Goal: Information Seeking & Learning: Learn about a topic

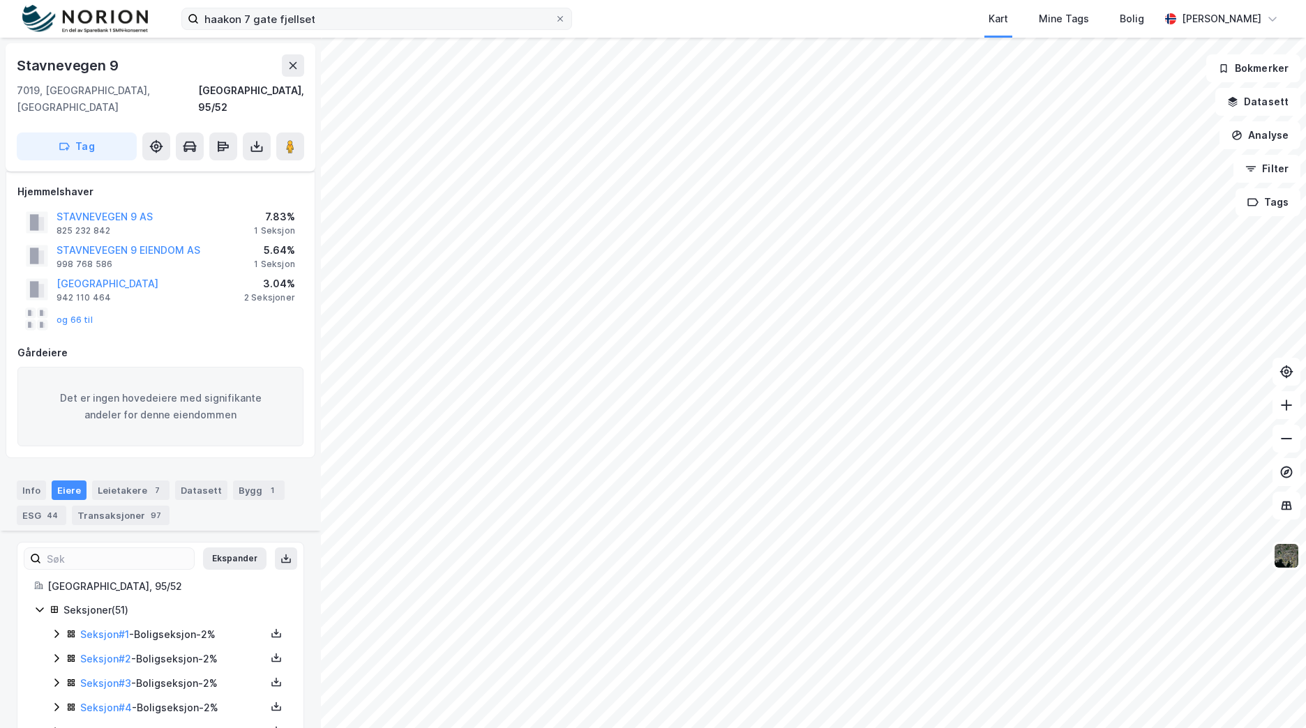
scroll to position [1223, 0]
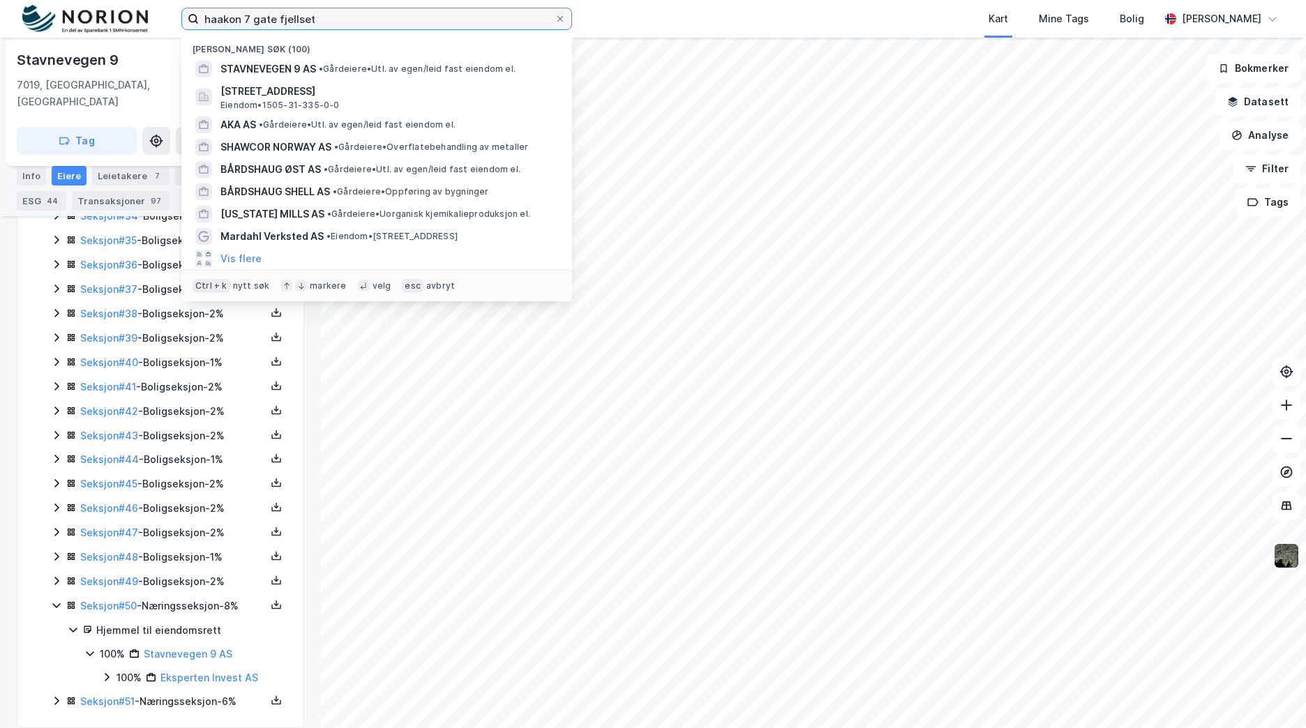
drag, startPoint x: 437, startPoint y: 13, endPoint x: 47, endPoint y: 3, distance: 389.3
click at [48, 5] on div "haakon 7 gate fjellset Nylige søk (100) STAVNEVEGEN 9 AS • Gårdeiere • Utl. av …" at bounding box center [653, 19] width 1306 height 38
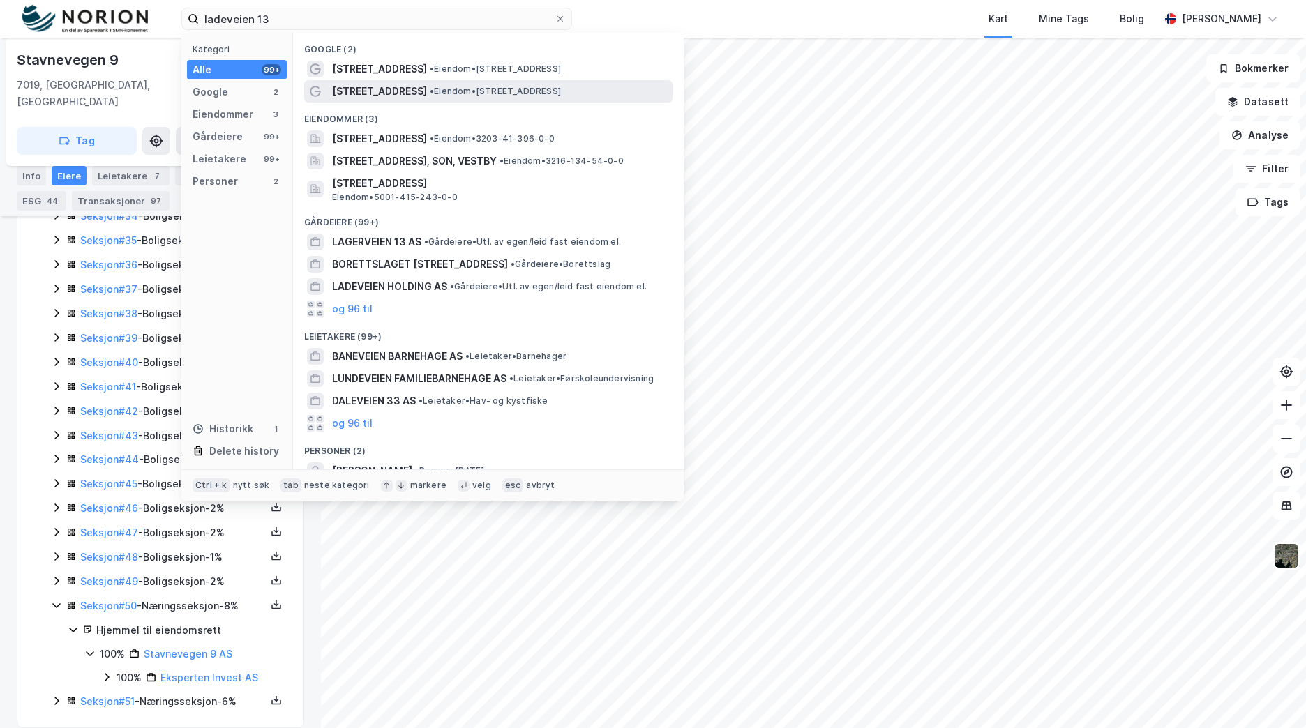
click at [541, 90] on span "• Eiendom • Ladeveien 13, 7066 Trondheim" at bounding box center [495, 91] width 131 height 11
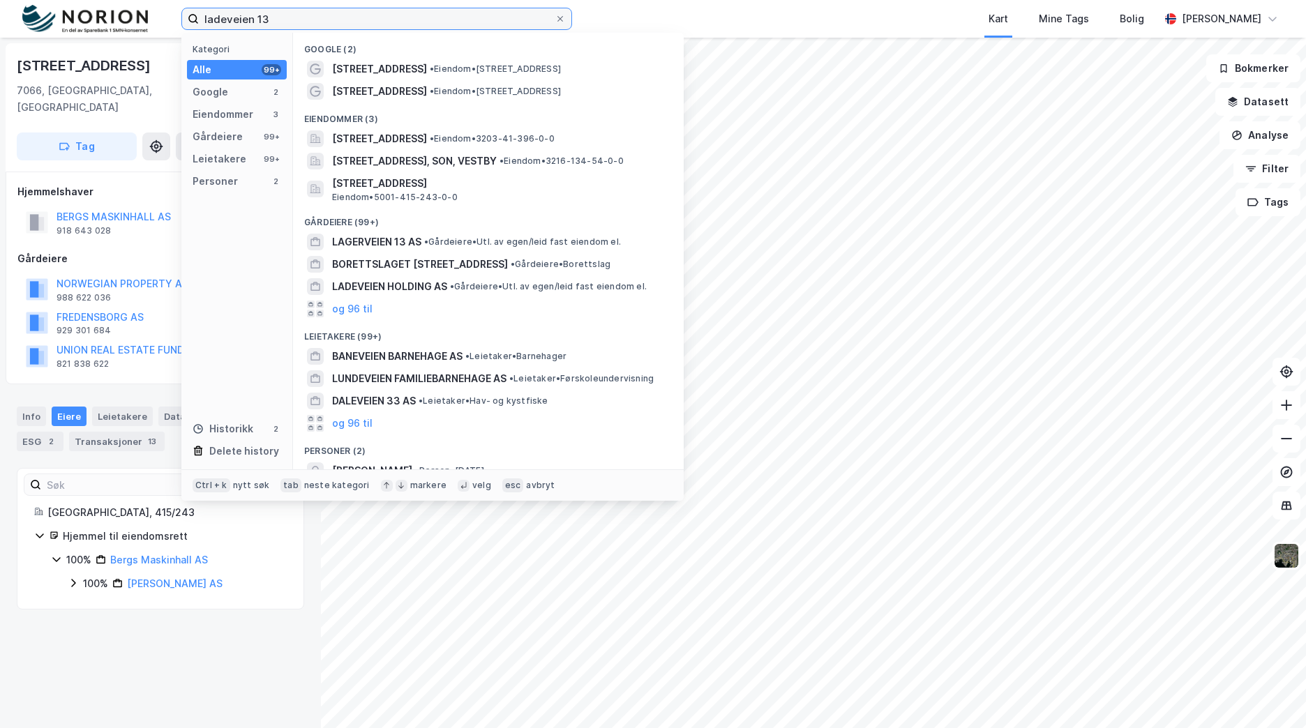
drag, startPoint x: 394, startPoint y: 16, endPoint x: 162, endPoint y: 15, distance: 232.3
click at [162, 15] on div "ladeveien 13 Kategori Alle 99+ Google 2 Eiendommer 3 Gårdeiere 99+ Leietakere 9…" at bounding box center [653, 19] width 1306 height 38
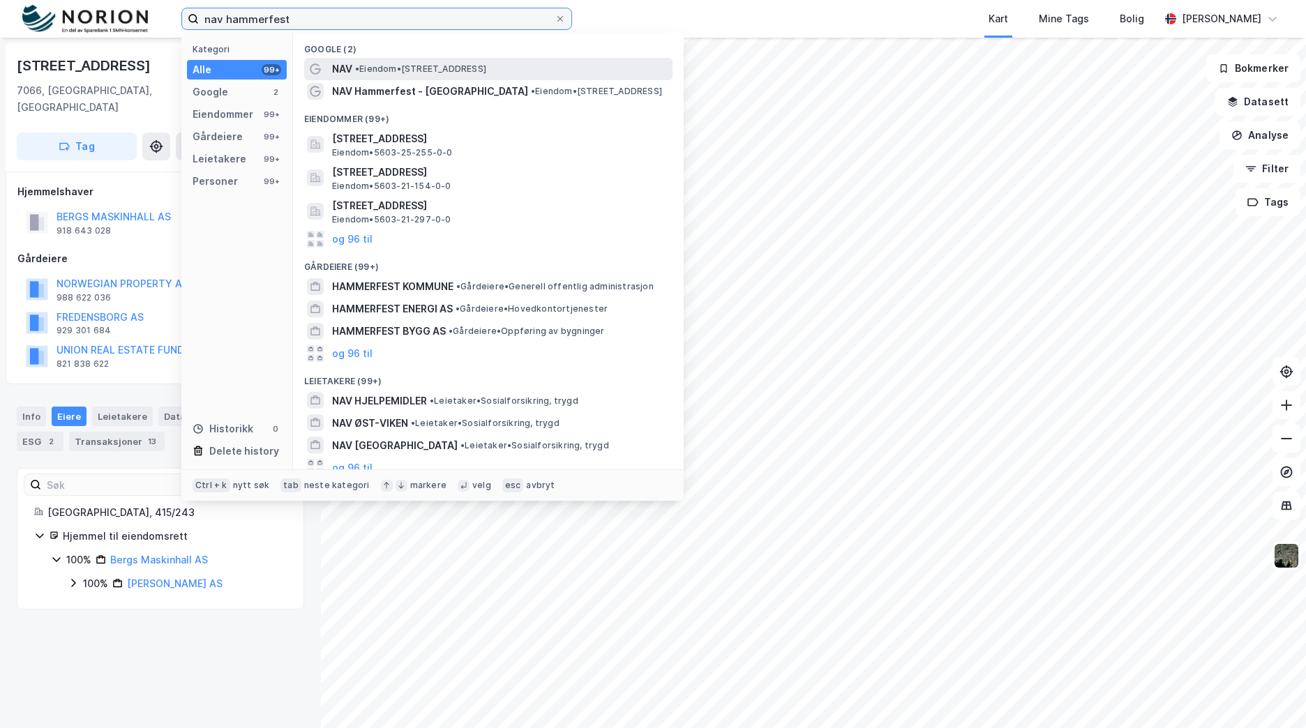
type input "nav hammerfest"
click at [416, 69] on span "• Eiendom • Sjøgata 6, 9600 Hammerfest" at bounding box center [420, 68] width 131 height 11
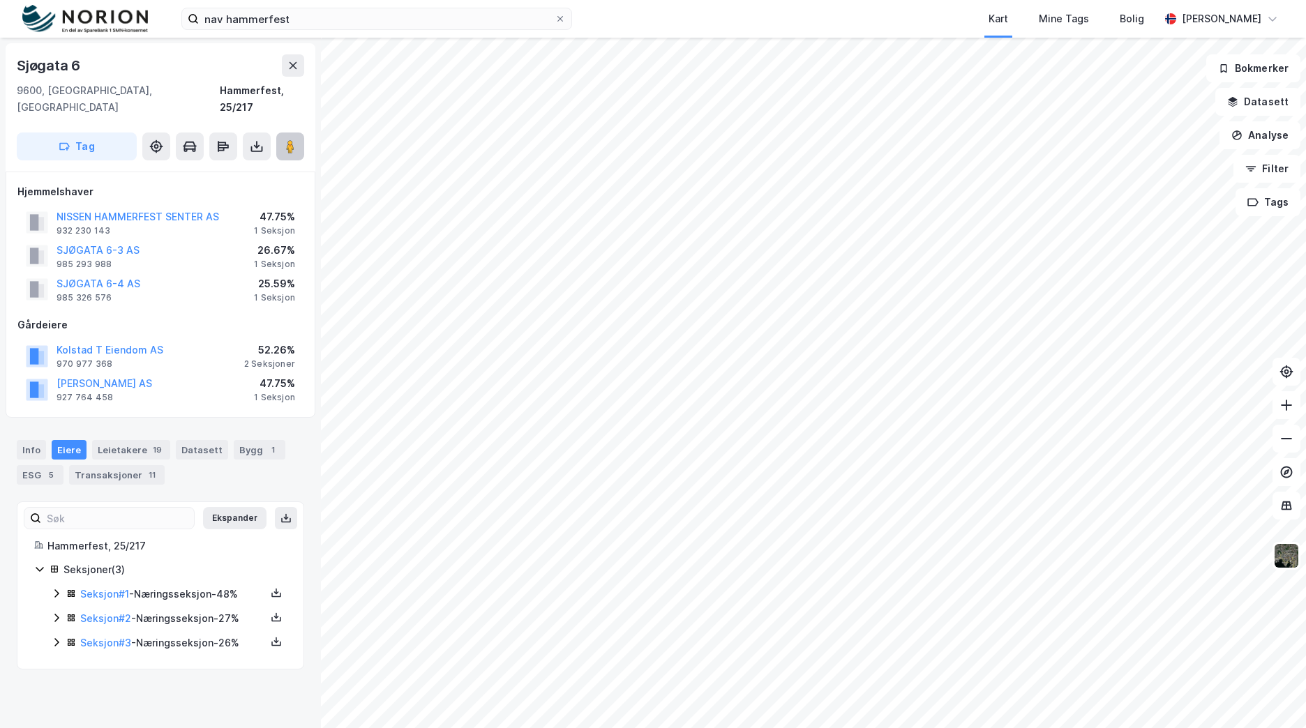
click at [289, 139] on image at bounding box center [290, 146] width 8 height 14
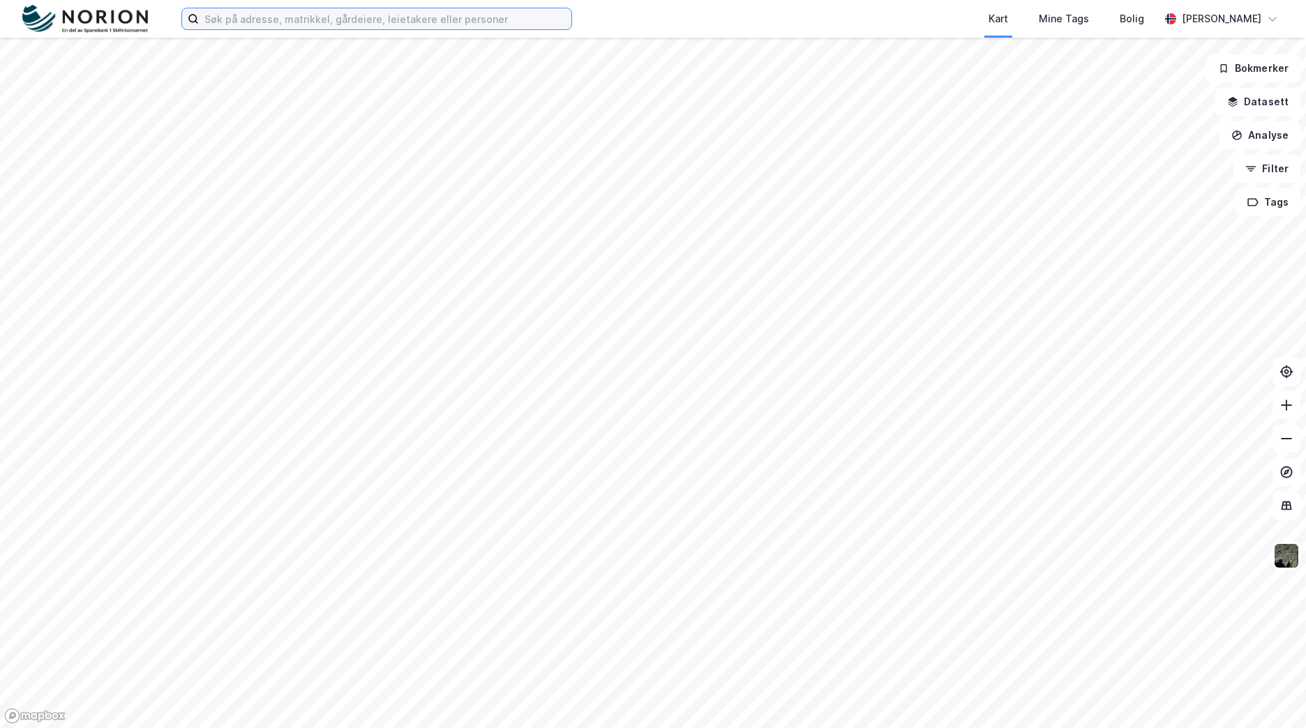
click at [393, 21] on input at bounding box center [385, 18] width 372 height 21
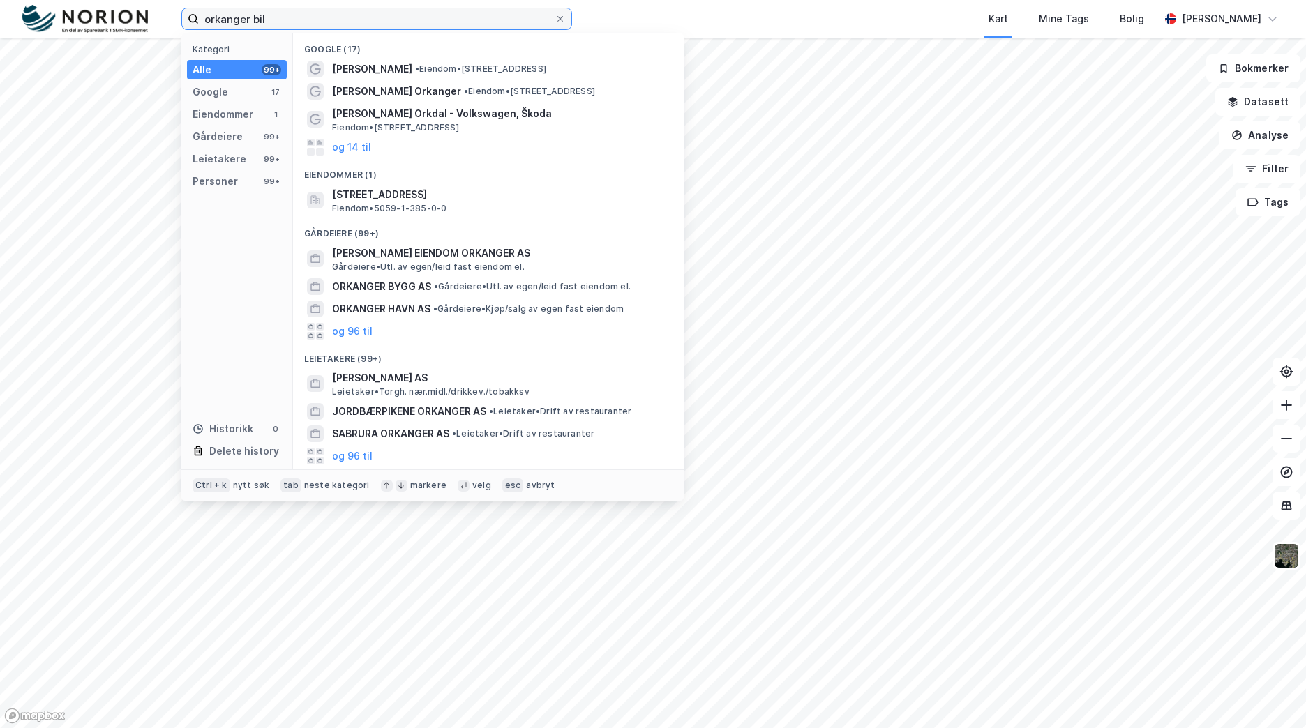
drag, startPoint x: 334, startPoint y: 19, endPoint x: -60, endPoint y: 19, distance: 394.1
click at [0, 19] on html "orkanger bil Kategori Alle 99+ Google 17 Eiendommer 1 Gårdeiere 99+ Leietakere …" at bounding box center [653, 364] width 1306 height 728
type input "h"
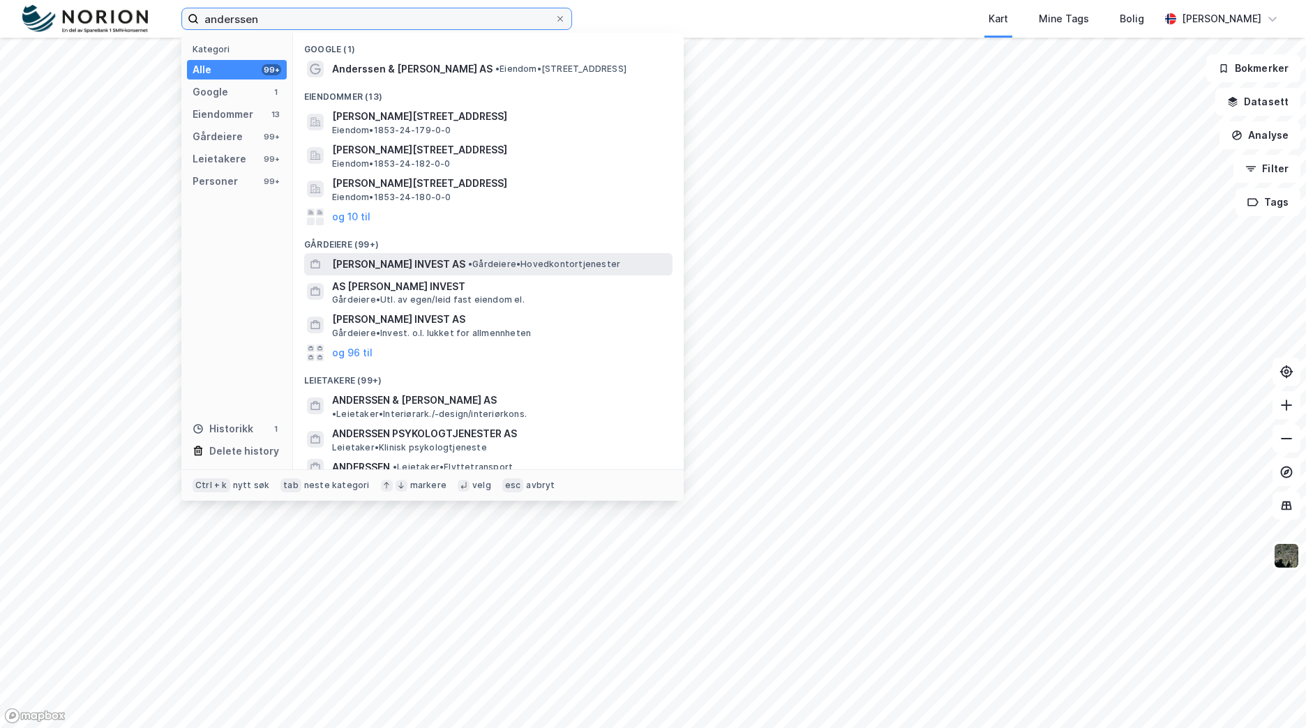
type input "anderssen"
click at [414, 268] on span "FRITHJOF ANDERSSEN INVEST AS" at bounding box center [398, 264] width 133 height 17
